Goal: Find specific page/section: Find specific page/section

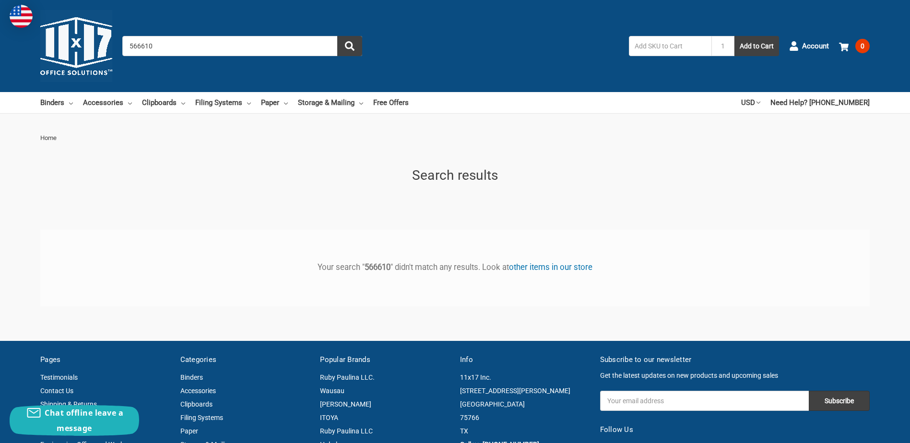
click at [178, 50] on input "566610" at bounding box center [242, 46] width 240 height 20
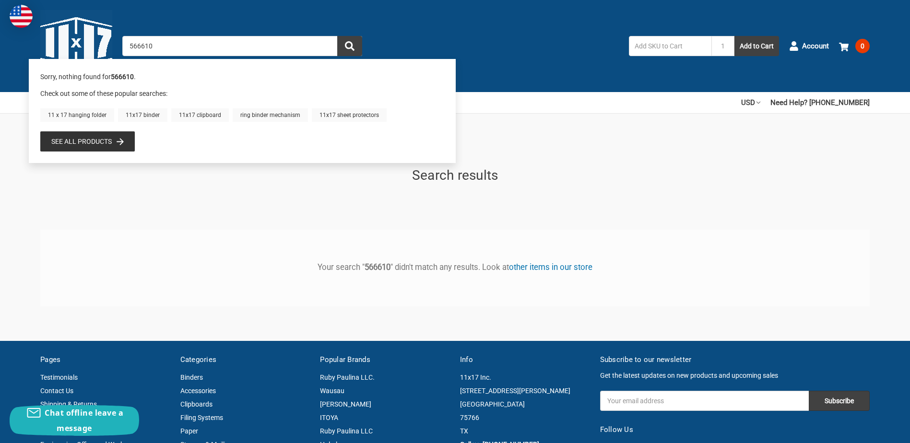
drag, startPoint x: 173, startPoint y: 47, endPoint x: 123, endPoint y: 48, distance: 49.9
click at [123, 48] on input "566610" at bounding box center [242, 46] width 240 height 20
paste input "8"
type input "566680"
